Goal: Task Accomplishment & Management: Manage account settings

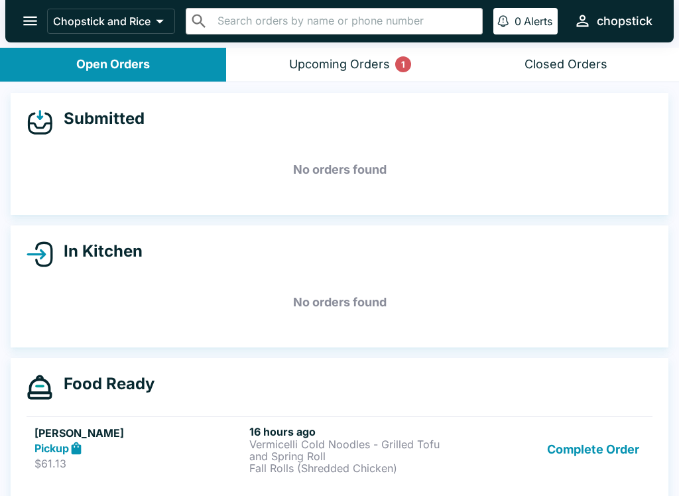
click at [346, 58] on div "Upcoming Orders 1" at bounding box center [339, 64] width 101 height 15
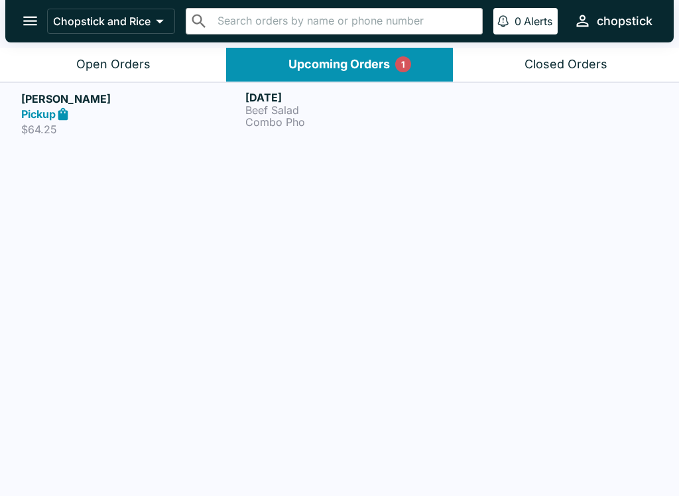
click at [99, 43] on header "Chopstick and Rice ​ ​ 0 Alerts chopstick" at bounding box center [339, 24] width 679 height 48
click at [116, 26] on p "Chopstick and Rice" at bounding box center [102, 21] width 98 height 13
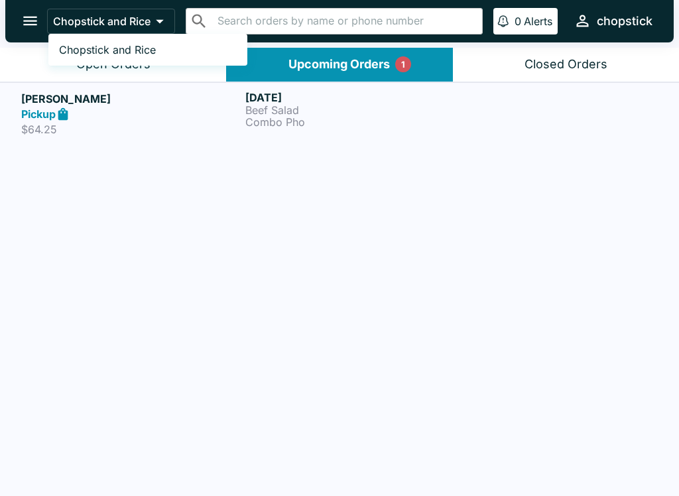
click at [115, 75] on div at bounding box center [339, 248] width 679 height 496
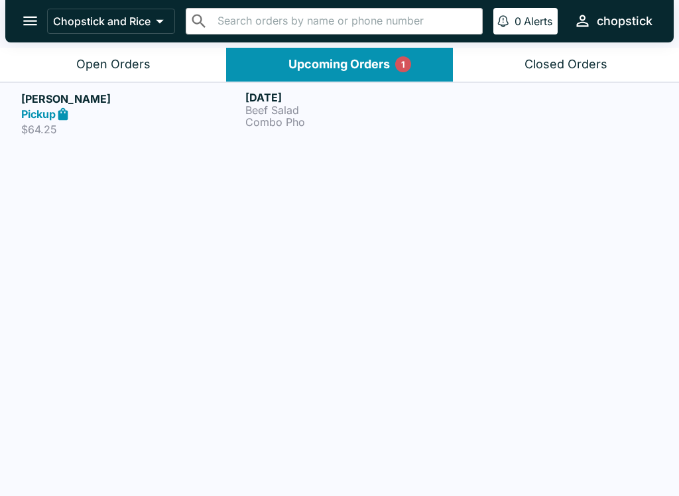
scroll to position [2, 0]
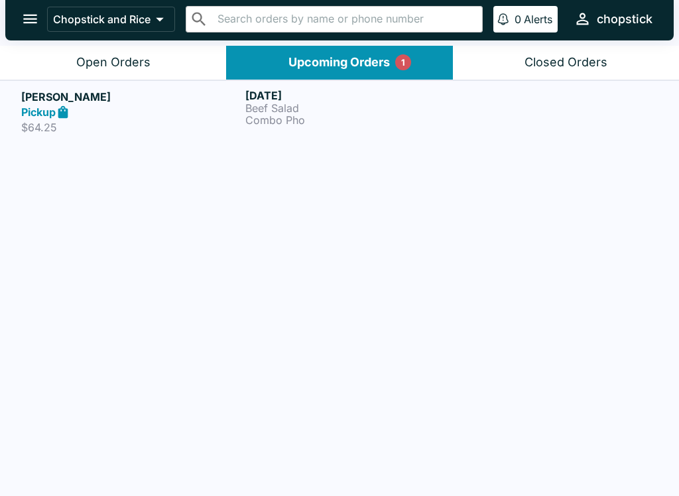
click at [111, 59] on div "Open Orders" at bounding box center [113, 62] width 74 height 15
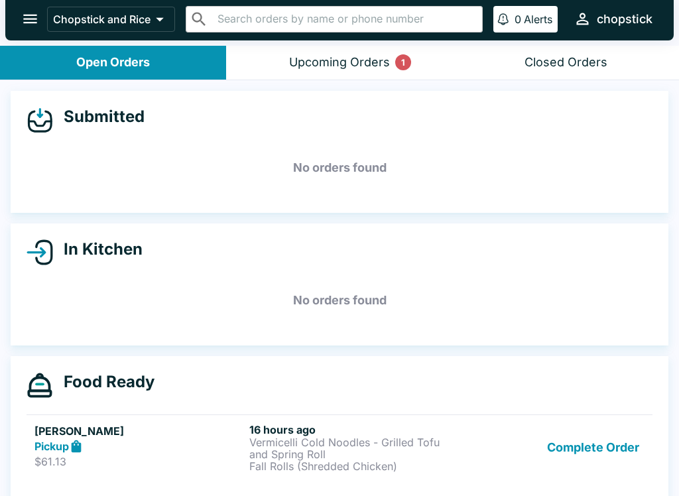
click at [173, 449] on div "Pickup" at bounding box center [140, 446] width 210 height 15
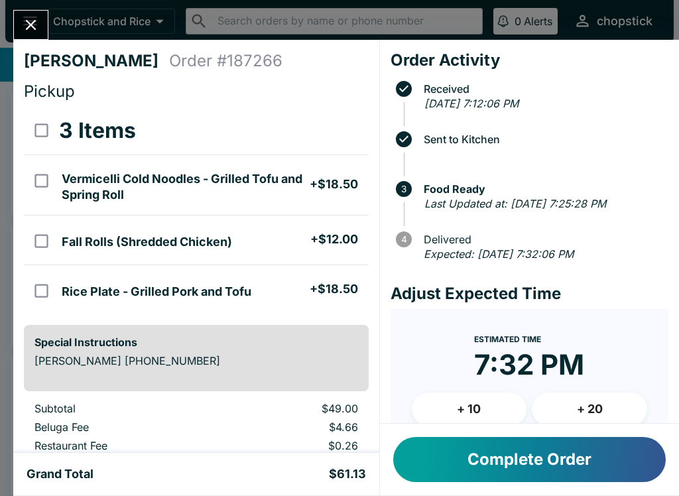
click at [29, 8] on div "[PERSON_NAME] Order # 187266 Pickup 3 Items Vermicelli Cold Noodles - Grilled T…" at bounding box center [339, 248] width 679 height 496
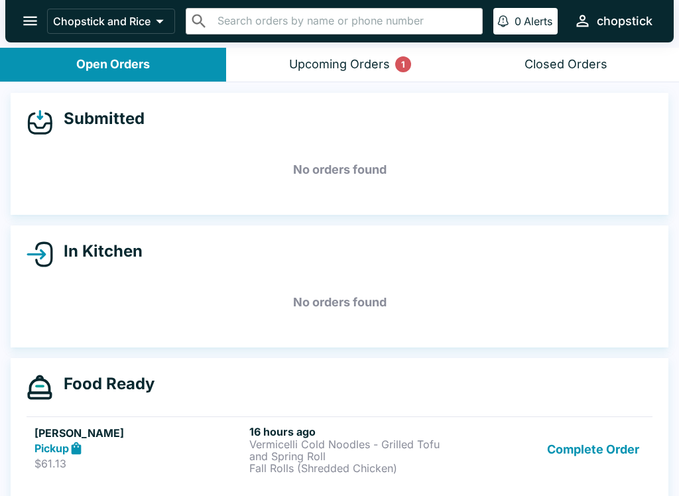
click at [383, 58] on div "Upcoming Orders 1" at bounding box center [339, 64] width 101 height 15
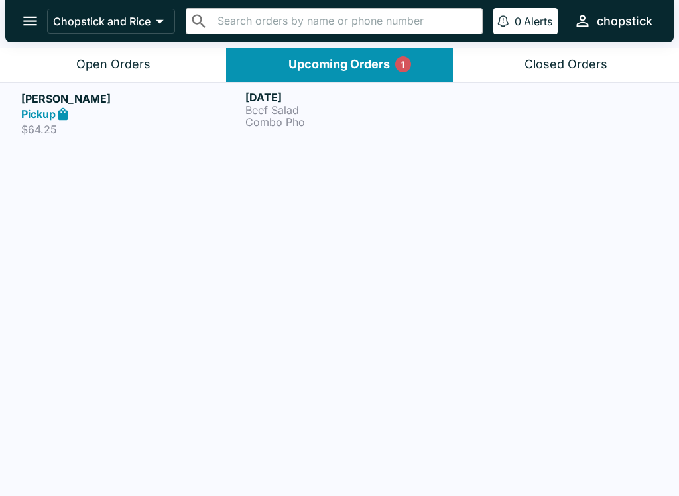
click at [153, 69] on button "Open Orders" at bounding box center [113, 65] width 226 height 34
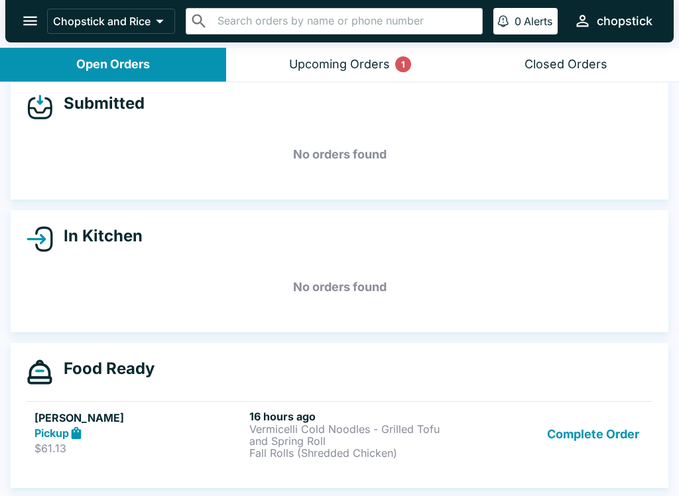
scroll to position [15, 0]
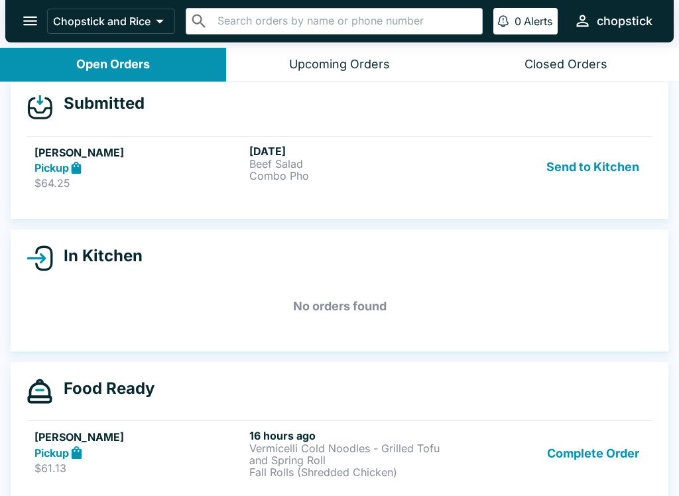
click at [595, 171] on button "Send to Kitchen" at bounding box center [593, 168] width 104 height 46
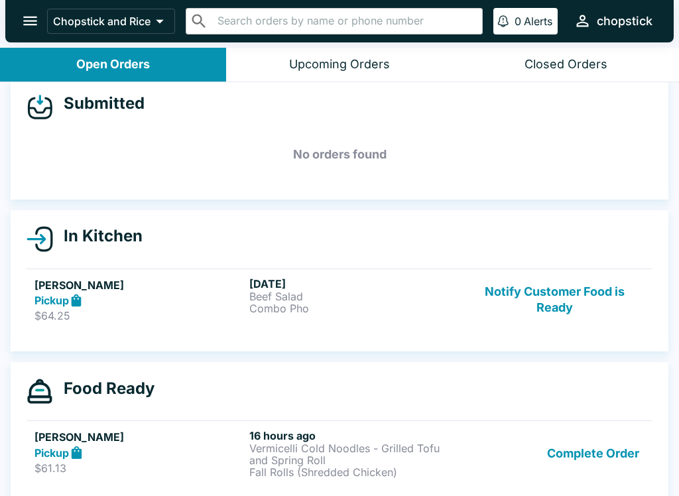
click at [321, 308] on p "Combo Pho" at bounding box center [355, 309] width 210 height 12
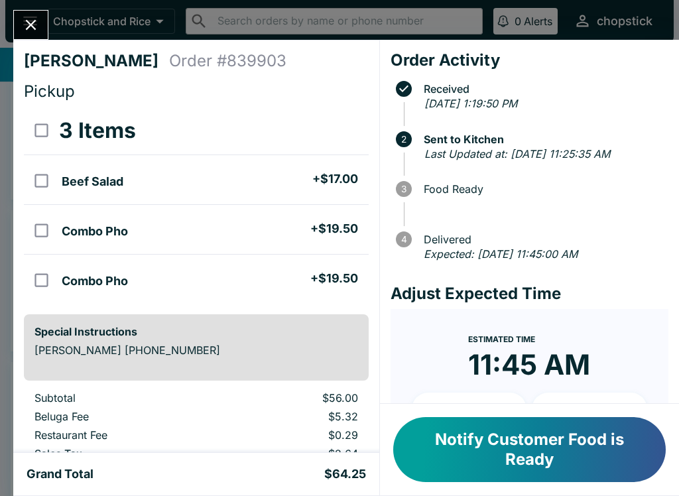
click at [572, 449] on button "Notify Customer Food is Ready" at bounding box center [529, 449] width 273 height 65
